Goal: Information Seeking & Learning: Learn about a topic

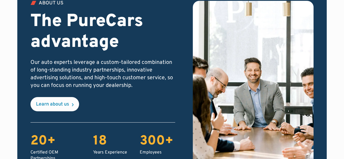
scroll to position [933, 0]
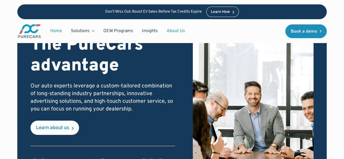
click at [176, 28] on link "About Us" at bounding box center [175, 31] width 27 height 10
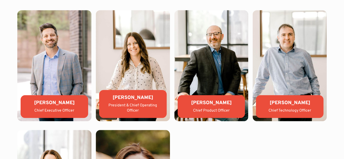
scroll to position [1152, 0]
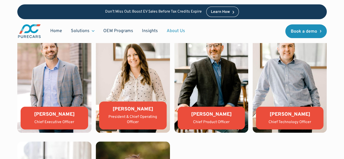
click at [55, 72] on img at bounding box center [54, 77] width 74 height 111
click at [50, 61] on img at bounding box center [54, 77] width 74 height 111
click at [54, 119] on div "[PERSON_NAME] Chief Executive Officer" at bounding box center [54, 118] width 67 height 23
click at [55, 124] on div "Chief Executive Officer" at bounding box center [54, 122] width 59 height 5
